Goal: Navigation & Orientation: Find specific page/section

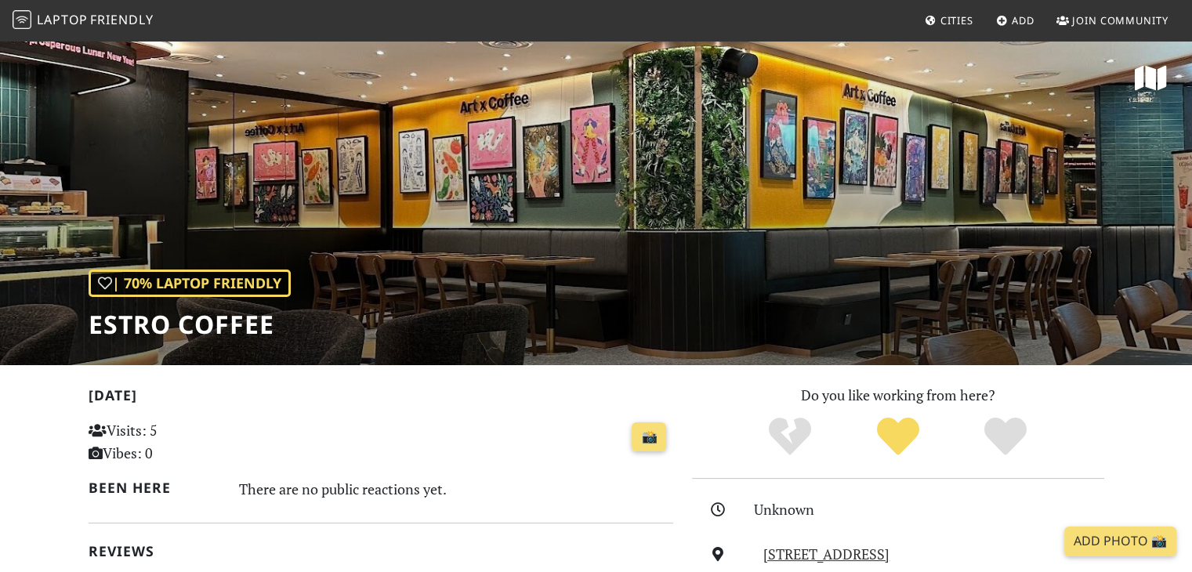
click at [92, 24] on span "Friendly" at bounding box center [121, 19] width 63 height 17
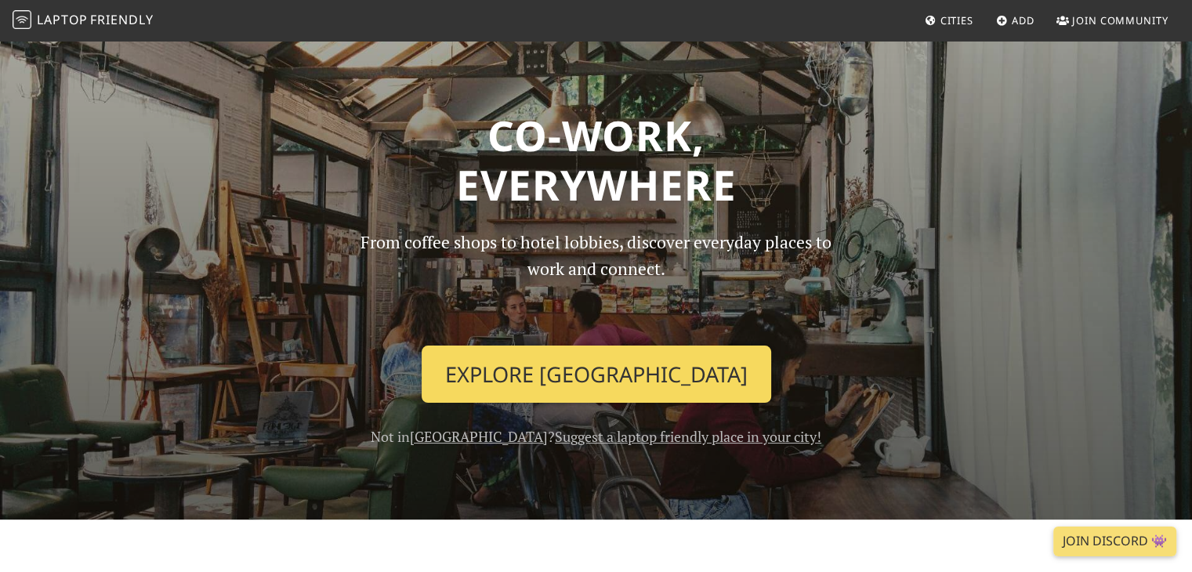
click at [654, 372] on link "Explore Singapore" at bounding box center [596, 375] width 349 height 58
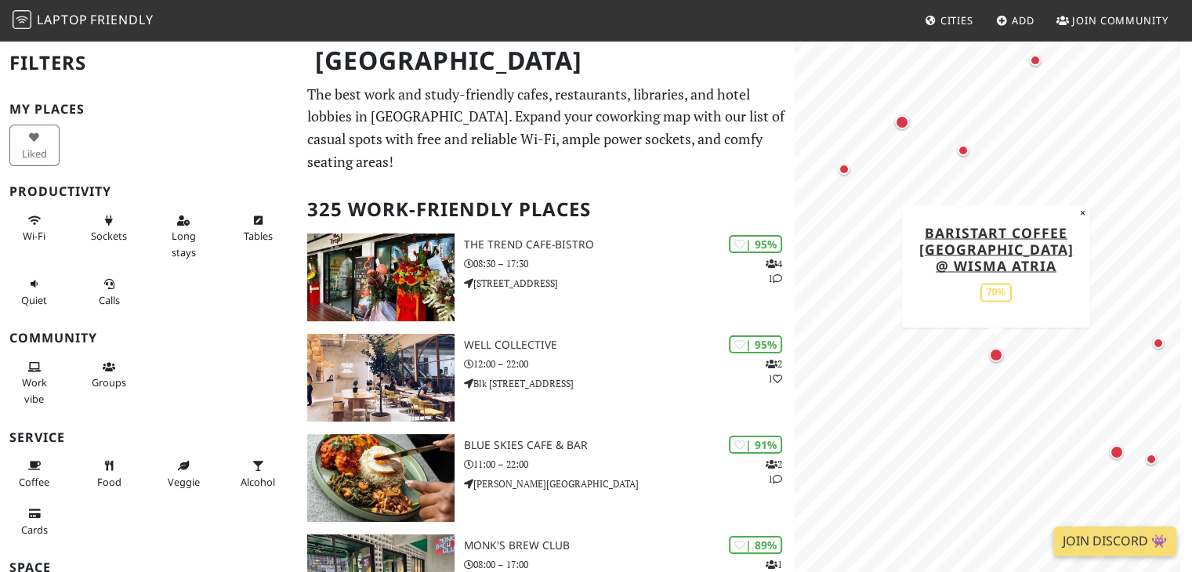
click at [998, 357] on div "Map marker" at bounding box center [996, 355] width 14 height 14
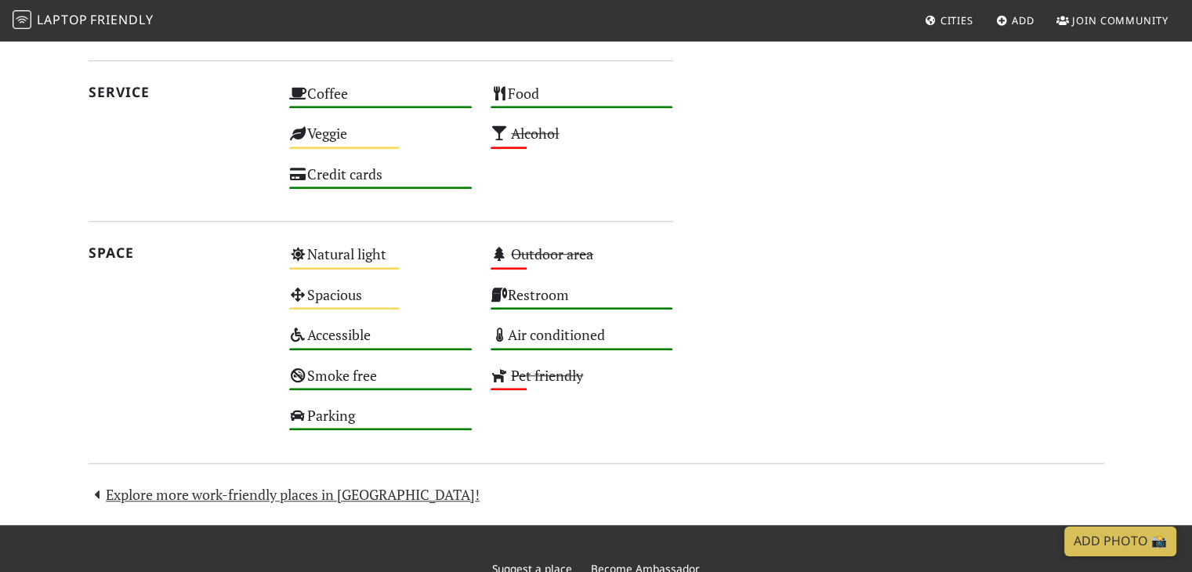
scroll to position [1175, 0]
